Goal: Task Accomplishment & Management: Use online tool/utility

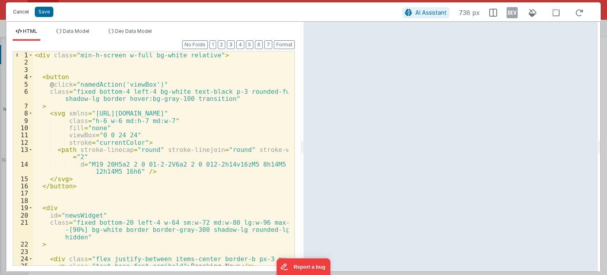
click at [15, 13] on button "Cancel" at bounding box center [21, 11] width 24 height 11
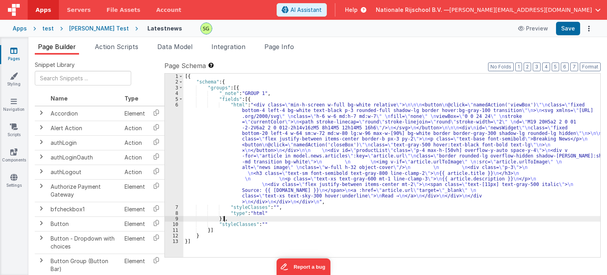
click at [343, 221] on div "[{ "schema" : { "groups" : [{ "_note" : "GROUP 1" , "fields" : [{ "html" : "<di…" at bounding box center [391, 171] width 417 height 195
click at [188, 43] on span "Data Model" at bounding box center [174, 47] width 35 height 8
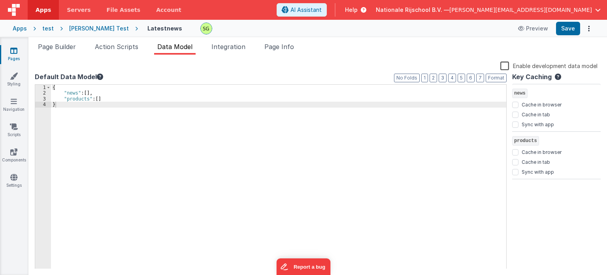
click at [122, 41] on div "Page Builder Action Scripts Data Model Integration Page Info Snippet Library Na…" at bounding box center [317, 156] width 579 height 238
click at [123, 48] on span "Action Scripts" at bounding box center [116, 47] width 43 height 8
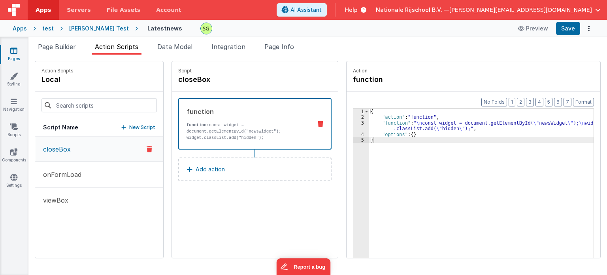
click at [253, 210] on div "Script closeBox function function: const widget = document.getElementById("news…" at bounding box center [255, 159] width 166 height 196
click at [145, 128] on p "New Script" at bounding box center [142, 127] width 26 height 8
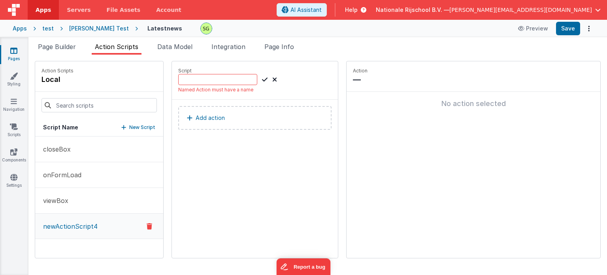
click at [272, 81] on icon at bounding box center [274, 79] width 5 height 9
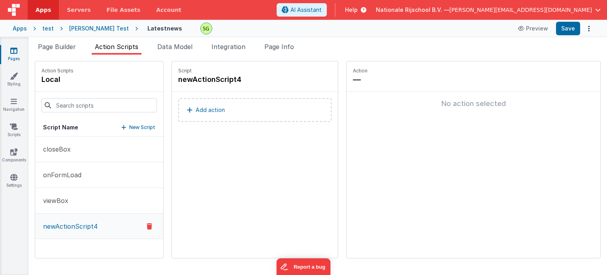
click at [147, 224] on icon at bounding box center [150, 225] width 6 height 9
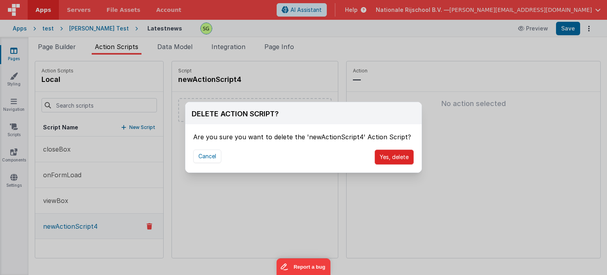
click at [377, 156] on button "Yes, delete" at bounding box center [394, 156] width 39 height 15
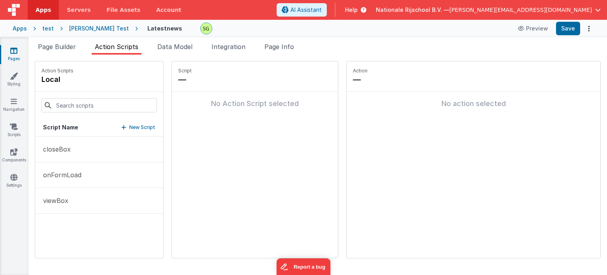
click at [232, 144] on div "Script — No Action Script selected" at bounding box center [255, 159] width 166 height 196
click at [88, 26] on div "[PERSON_NAME] Test" at bounding box center [99, 29] width 60 height 8
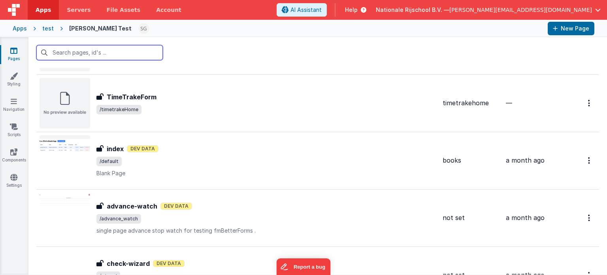
scroll to position [1393, 0]
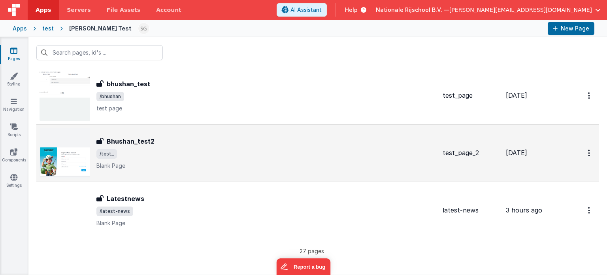
click at [225, 137] on div "Bhushan_test2" at bounding box center [266, 140] width 340 height 9
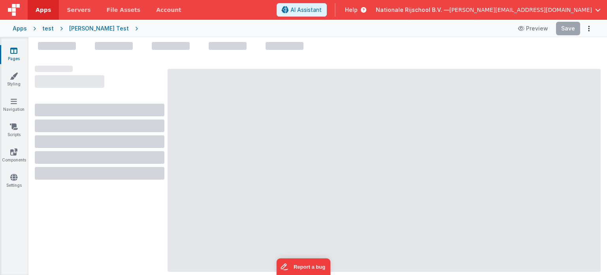
click at [97, 27] on div "[PERSON_NAME] Test" at bounding box center [99, 29] width 60 height 8
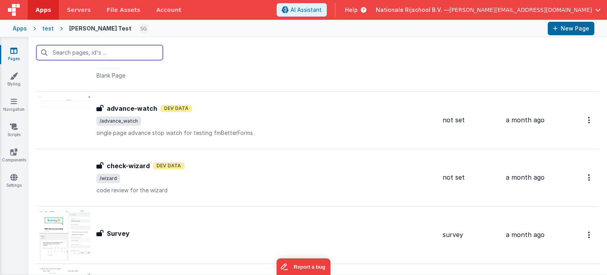
scroll to position [1393, 0]
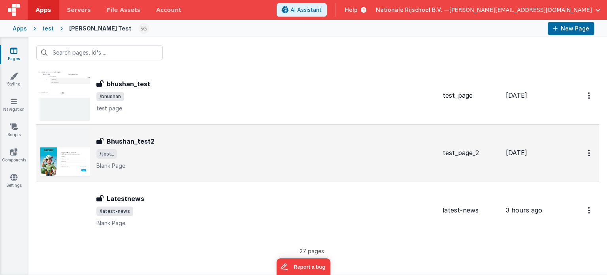
click at [217, 130] on div "Bhushan_test2 Bhushan_test2 /test_ Blank Page" at bounding box center [238, 153] width 397 height 51
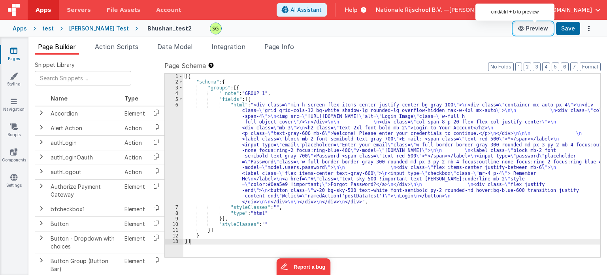
click at [539, 29] on button "Preview" at bounding box center [534, 28] width 40 height 13
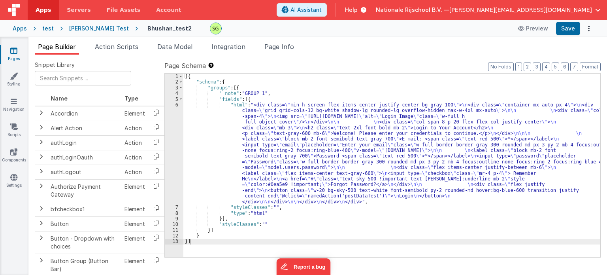
click at [92, 27] on div "[PERSON_NAME] Test" at bounding box center [99, 29] width 60 height 8
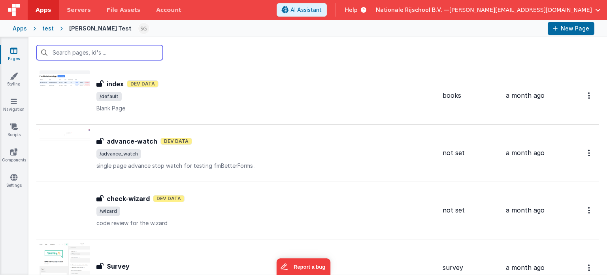
scroll to position [1393, 0]
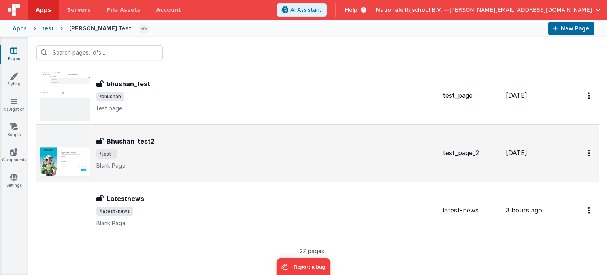
click at [197, 144] on div "Bhushan_test2 Bhushan_test2 /test_ Blank Page" at bounding box center [266, 152] width 340 height 33
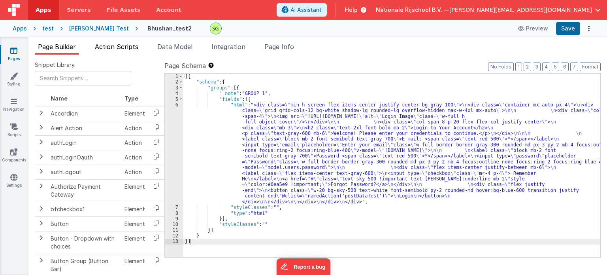
click at [136, 48] on span "Action Scripts" at bounding box center [116, 47] width 43 height 8
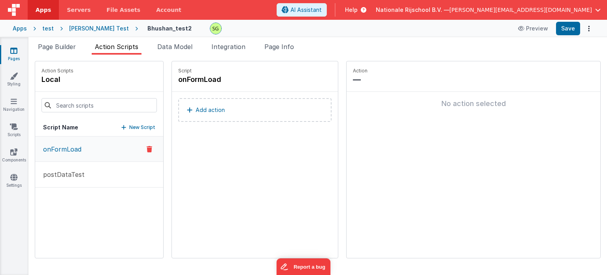
click at [127, 149] on button "onFormLoad" at bounding box center [99, 148] width 128 height 25
click at [96, 180] on button "postDataTest" at bounding box center [99, 175] width 128 height 26
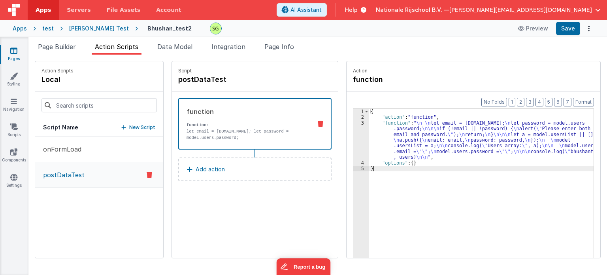
click at [355, 122] on div "3" at bounding box center [361, 140] width 16 height 40
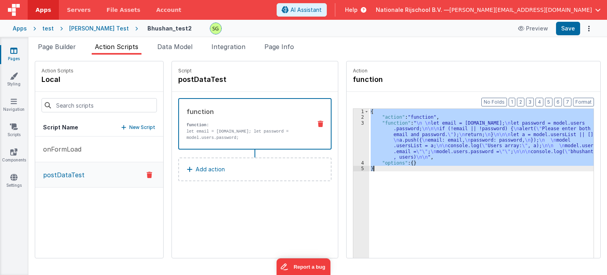
click at [355, 122] on div "3" at bounding box center [361, 140] width 16 height 40
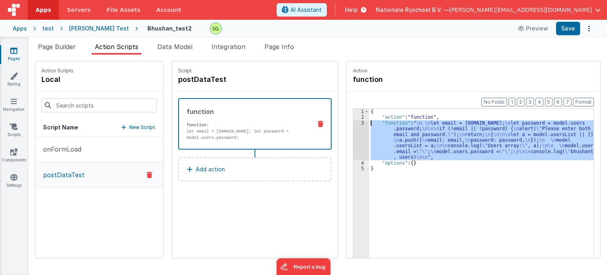
click at [355, 122] on div "3" at bounding box center [361, 140] width 16 height 40
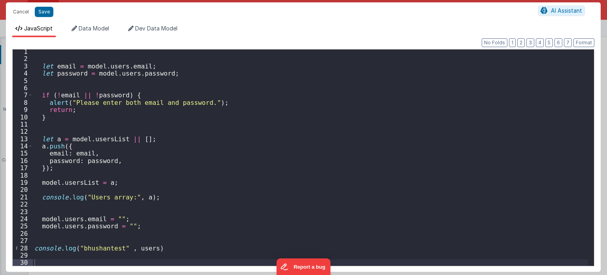
scroll to position [2, 0]
click at [155, 248] on div "let email = model . users . email ; let password = model . users . password ; i…" at bounding box center [311, 163] width 556 height 231
click at [24, 14] on button "Cancel" at bounding box center [21, 11] width 24 height 11
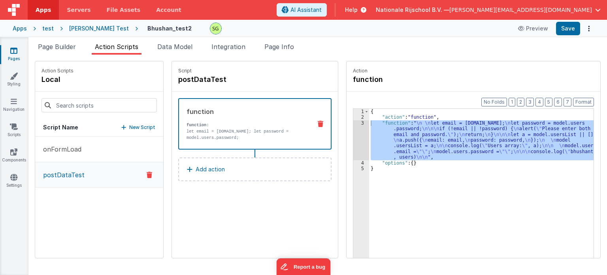
click at [251, 169] on button "Add action" at bounding box center [254, 169] width 153 height 24
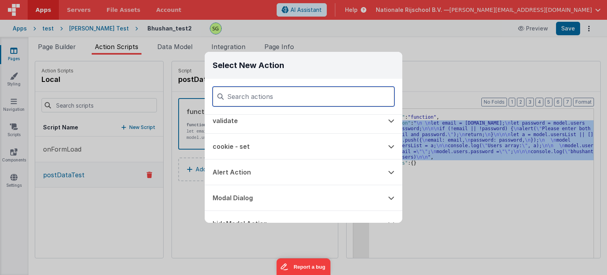
scroll to position [0, 0]
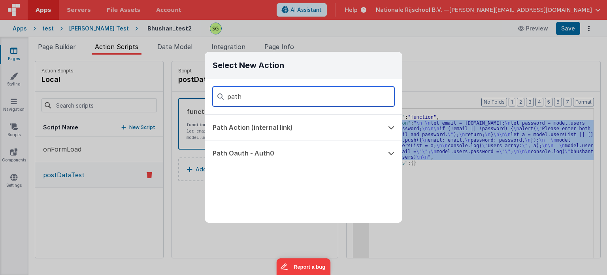
type input "path"
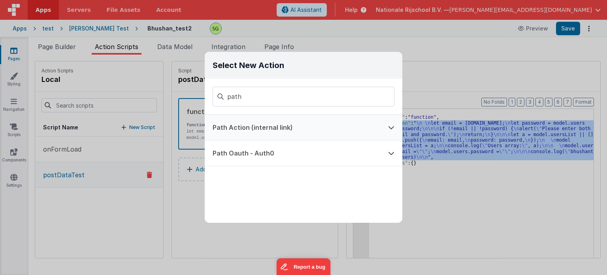
click at [245, 130] on button "Path Action (internal link)" at bounding box center [293, 127] width 176 height 25
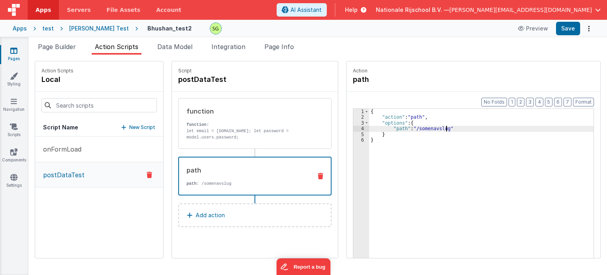
click at [437, 128] on div "{ "action" : "path" , "options" : { "path" : "/somenavslug" } }" at bounding box center [485, 201] width 233 height 185
click at [96, 30] on div "[PERSON_NAME] Test" at bounding box center [99, 29] width 60 height 8
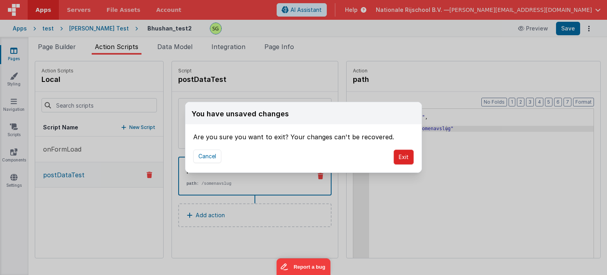
click at [406, 157] on button "Exit" at bounding box center [404, 156] width 20 height 15
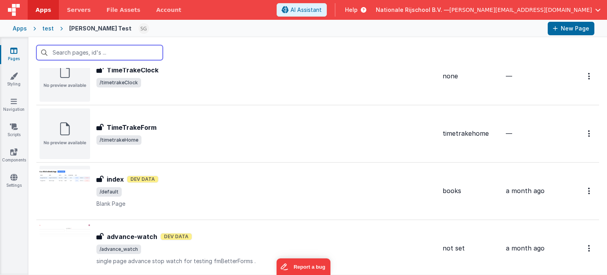
scroll to position [1393, 0]
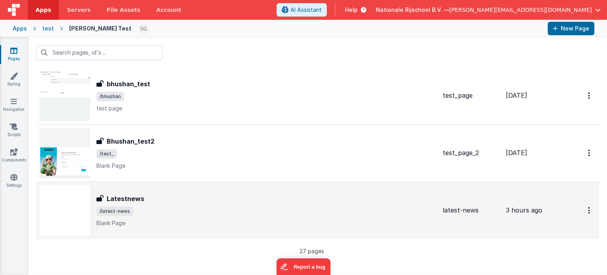
click at [158, 206] on span "/latest-news" at bounding box center [266, 210] width 340 height 9
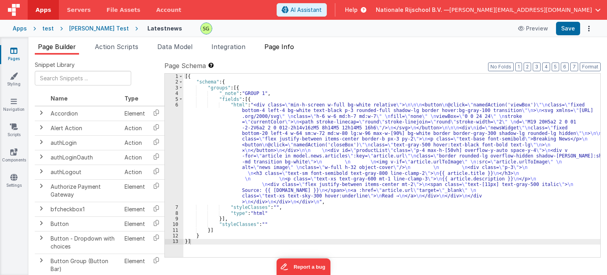
click at [281, 47] on span "Page Info" at bounding box center [279, 47] width 30 height 8
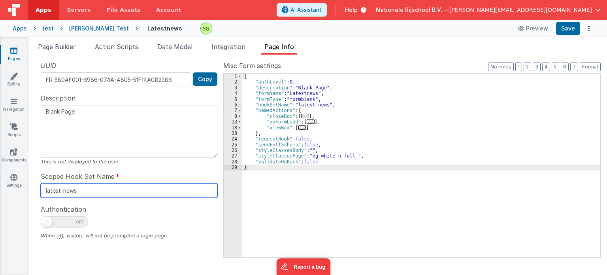
click at [106, 195] on input "latest-news" at bounding box center [129, 190] width 177 height 15
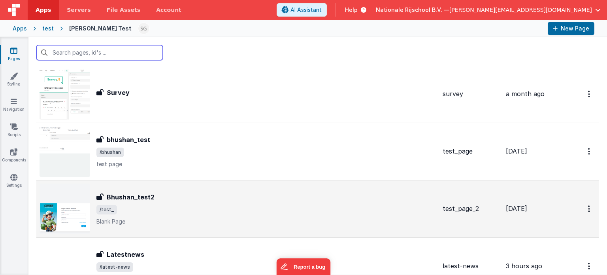
scroll to position [1393, 0]
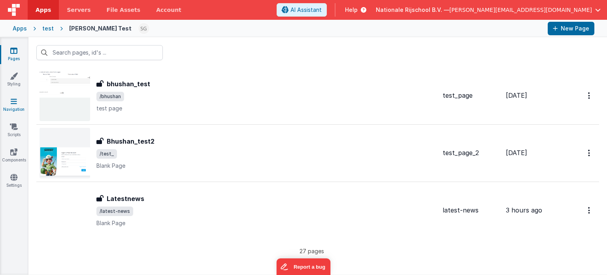
click at [14, 101] on icon at bounding box center [14, 101] width 6 height 8
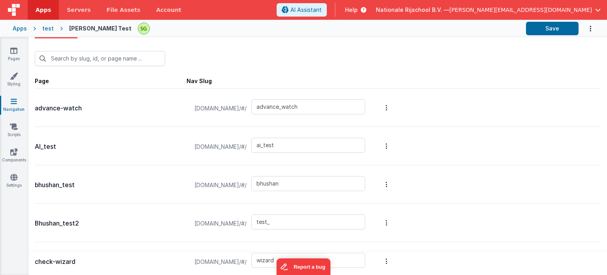
scroll to position [16, 0]
